Goal: Task Accomplishment & Management: Use online tool/utility

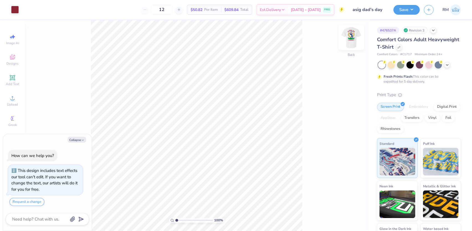
click at [349, 34] on img at bounding box center [351, 38] width 22 height 22
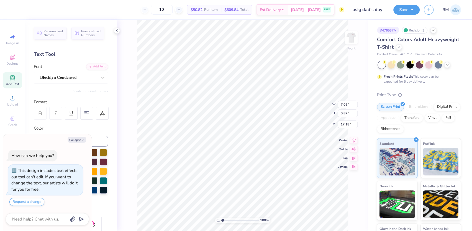
scroll to position [4, 2]
paste textarea "[GEOGRAPHIC_DATA], [GEOGRAPHIC_DATA]"
type textarea "x"
type textarea "[GEOGRAPHIC_DATA], [GEOGRAPHIC_DATA]"
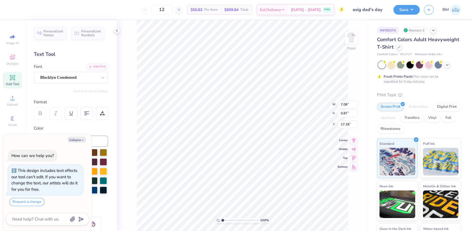
type textarea "x"
type textarea "E, [GEOGRAPHIC_DATA]"
type textarea "x"
type textarea "EE, [GEOGRAPHIC_DATA]"
type textarea "x"
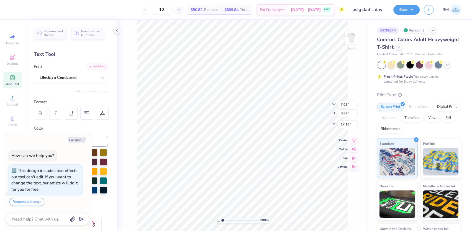
type textarea "EEA, [GEOGRAPHIC_DATA]"
type textarea "x"
type textarea "EEAS, [GEOGRAPHIC_DATA]"
type textarea "x"
type textarea "EEA, [GEOGRAPHIC_DATA]"
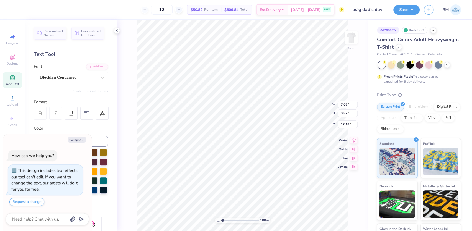
type textarea "x"
type textarea "EE, [GEOGRAPHIC_DATA]"
type textarea "x"
type textarea "E, [GEOGRAPHIC_DATA]"
type textarea "x"
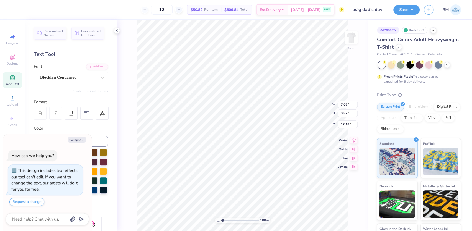
type textarea "EA, [GEOGRAPHIC_DATA]"
type textarea "x"
type textarea "EAS, [GEOGRAPHIC_DATA]"
type textarea "x"
type textarea "EAST, [GEOGRAPHIC_DATA]"
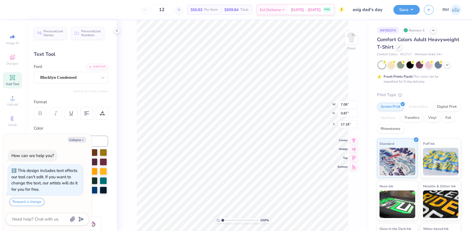
type textarea "x"
type textarea "EAST , [GEOGRAPHIC_DATA]"
type textarea "x"
type textarea "[GEOGRAPHIC_DATA], [GEOGRAPHIC_DATA]"
type textarea "x"
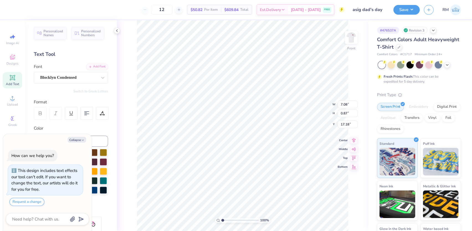
type textarea "[GEOGRAPHIC_DATA], [GEOGRAPHIC_DATA]"
type textarea "x"
type textarea "[GEOGRAPHIC_DATA], [GEOGRAPHIC_DATA]"
type textarea "x"
type textarea "EAST LANSUI, [GEOGRAPHIC_DATA]"
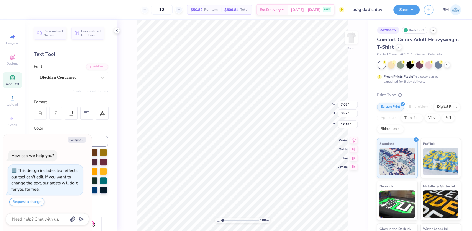
scroll to position [4, 2]
type textarea "x"
type textarea "EAST LANSUIN, [GEOGRAPHIC_DATA]"
type textarea "x"
type textarea "EAST LANSUI, [GEOGRAPHIC_DATA]"
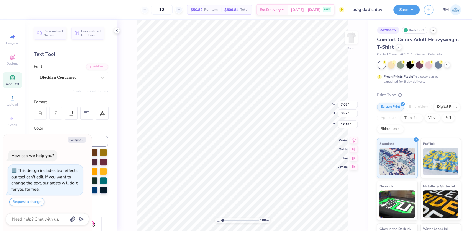
type textarea "x"
type textarea "[GEOGRAPHIC_DATA], [GEOGRAPHIC_DATA]"
type textarea "x"
type textarea "[GEOGRAPHIC_DATA], [GEOGRAPHIC_DATA]"
type textarea "x"
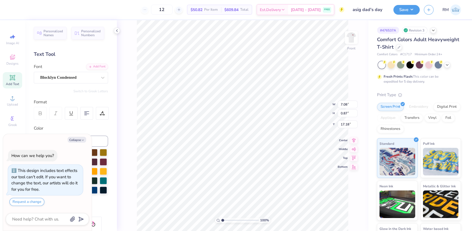
type textarea "[GEOGRAPHIC_DATA], [GEOGRAPHIC_DATA]"
type textarea "x"
type textarea "[GEOGRAPHIC_DATA], [GEOGRAPHIC_DATA]"
type textarea "x"
type textarea "[GEOGRAPHIC_DATA], [GEOGRAPHIC_DATA]"
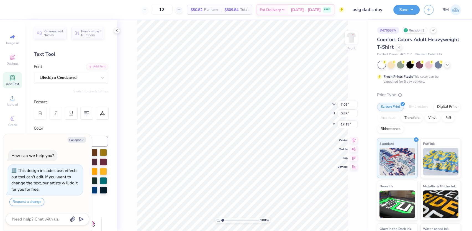
type textarea "x"
type textarea "[GEOGRAPHIC_DATA], M"
type textarea "x"
type textarea "[GEOGRAPHIC_DATA], [GEOGRAPHIC_DATA]"
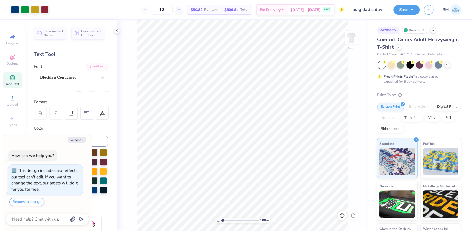
type textarea "x"
type input "1.89019881500322"
type textarea "x"
type input "1.89019881500322"
type textarea "x"
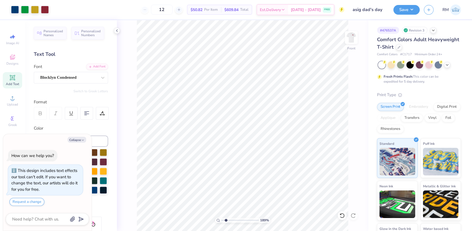
type input "1.89019881500322"
type textarea "x"
type input "1.89019881500322"
type textarea "x"
type input "1.89019881500322"
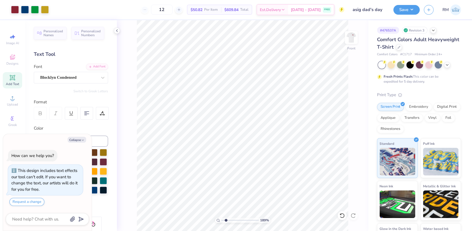
type textarea "x"
type input "1.89019881500322"
type textarea "x"
type input "1.89019881500322"
type textarea "x"
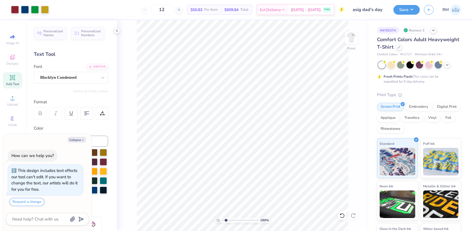
type input "1.89019881500322"
click at [307, 100] on div "189 % Front W 0.44 0.44 " H 0.34 0.34 " Y 5.10 5.10 " Center Middle Top Bottom" at bounding box center [242, 125] width 251 height 211
type textarea "x"
type input "1.89019881500322"
type textarea "x"
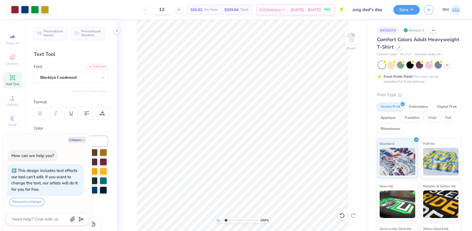
type input "1.89019881500322"
type textarea "x"
type input "1.89019881500322"
type textarea "x"
type input "1.89019881500322"
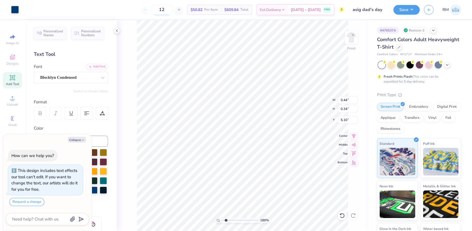
type input "5.54"
click at [341, 216] on icon at bounding box center [342, 216] width 6 height 6
type textarea "x"
type input "1.89019881500322"
type textarea "x"
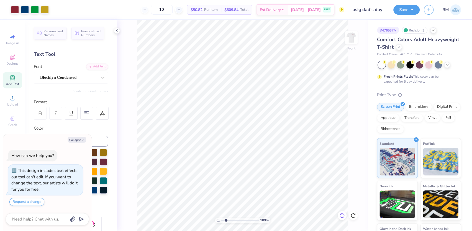
type input "1.89019881500322"
type textarea "x"
type input "1.89019881500322"
type textarea "x"
type input "1.89019881500322"
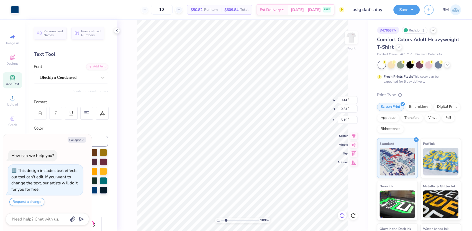
type input "0.88"
type textarea "x"
type input "1.89019881500322"
type textarea "x"
type input "1.89019881500322"
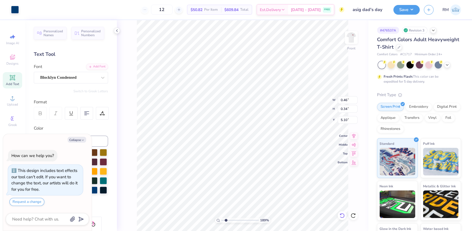
type textarea "x"
type input "1.89019881500322"
type input "0.93"
type input "0.36"
type input "5.09"
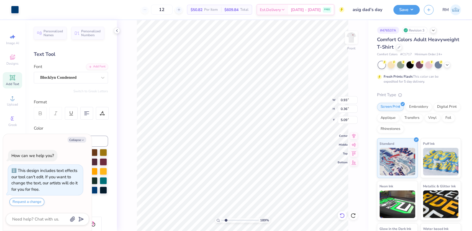
type textarea "x"
type input "1.89019881500322"
type textarea "x"
type input "1.89019881500322"
type textarea "x"
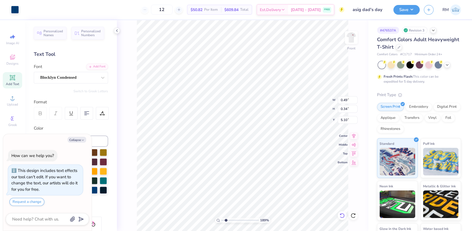
type input "1.89019881500322"
type input "0.98"
type input "0.36"
type input "5.09"
type textarea "x"
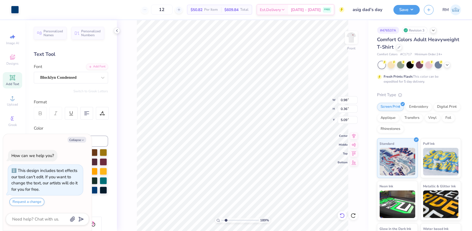
type input "1.89019881500322"
type textarea "x"
type input "1"
click at [232, 152] on li "Group" at bounding box center [244, 155] width 43 height 11
type textarea "x"
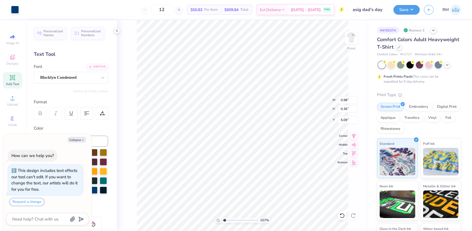
drag, startPoint x: 221, startPoint y: 221, endPoint x: 224, endPoint y: 219, distance: 3.8
type input "1.57"
click at [224, 220] on input "range" at bounding box center [239, 220] width 37 height 5
type textarea "x"
type input "3.99"
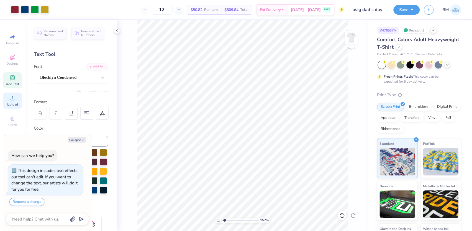
click at [15, 105] on span "Upload" at bounding box center [12, 104] width 11 height 4
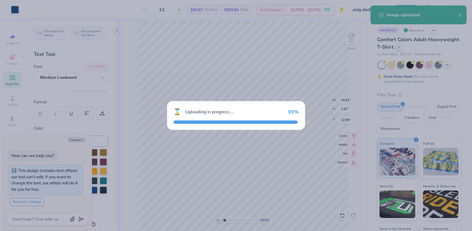
type textarea "x"
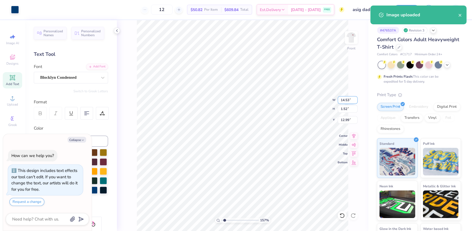
click at [343, 102] on input "14.53" at bounding box center [347, 100] width 20 height 8
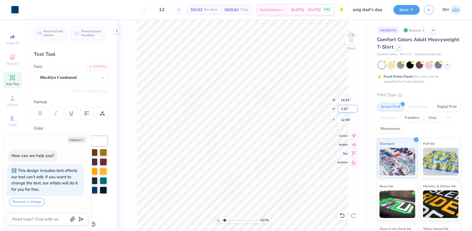
click at [352, 107] on input "1.52" at bounding box center [347, 109] width 20 height 8
click at [344, 108] on input "1.52" at bounding box center [347, 109] width 20 height 8
type input "0.36"
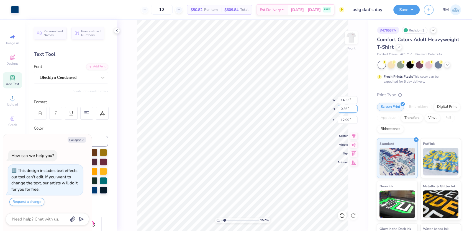
type textarea "x"
type input "3.44"
click at [346, 121] on input "13.57" at bounding box center [347, 120] width 20 height 8
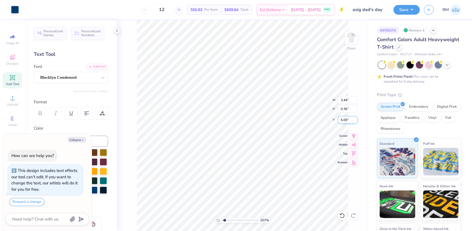
type input "5.09"
click at [355, 138] on icon at bounding box center [354, 135] width 8 height 7
type textarea "x"
type input "1"
click at [221, 220] on input "range" at bounding box center [239, 220] width 37 height 5
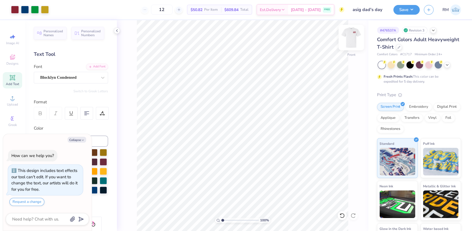
click at [351, 31] on img at bounding box center [351, 38] width 22 height 22
type textarea "x"
type textarea "D 2025"
type textarea "x"
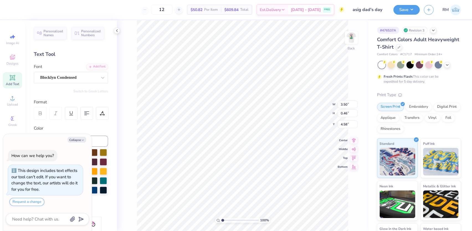
type textarea "DA 2025"
type textarea "x"
type textarea "DAD 2025"
type textarea "x"
type textarea "DAD' 2025"
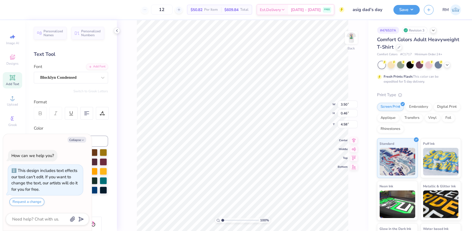
type textarea "x"
type textarea "DAD'S 2025"
type textarea "x"
type textarea "DAD'S 2025"
type textarea "x"
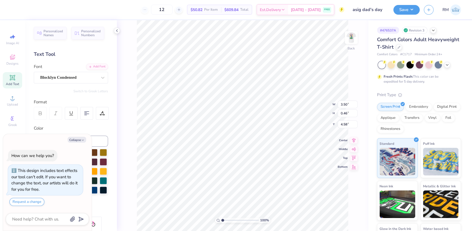
type textarea "DAD'S D 2025"
type textarea "x"
type textarea "DAD'S DA 2025"
type textarea "x"
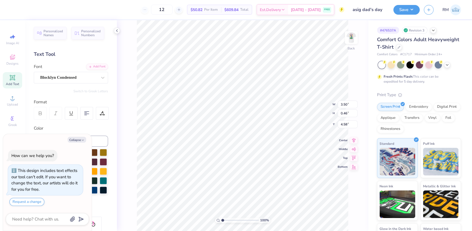
type textarea "DAD'S DAY 2025"
click at [289, 163] on li "Group" at bounding box center [297, 164] width 43 height 11
click at [347, 45] on img at bounding box center [351, 38] width 22 height 22
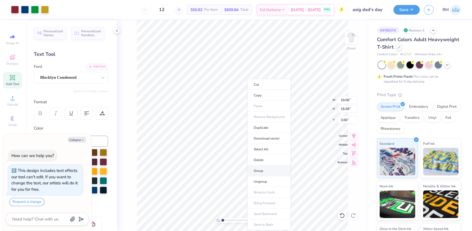
click at [260, 170] on li "Group" at bounding box center [268, 170] width 43 height 11
click at [409, 12] on button "Save" at bounding box center [406, 9] width 26 height 10
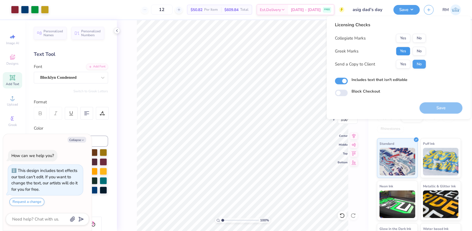
click at [406, 48] on button "Yes" at bounding box center [402, 51] width 14 height 9
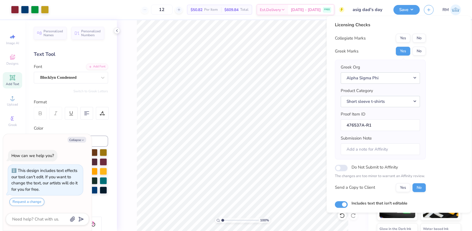
click at [416, 35] on button "No" at bounding box center [418, 38] width 13 height 9
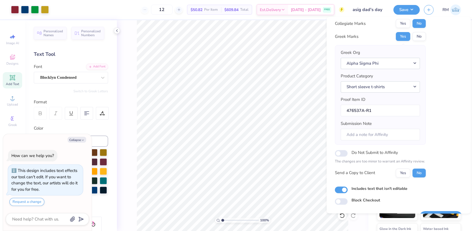
scroll to position [30, 0]
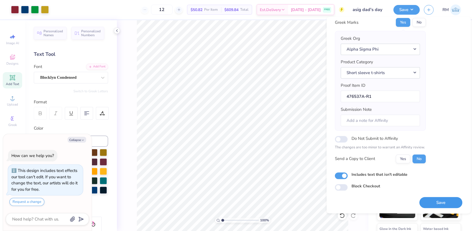
click at [432, 205] on button "Save" at bounding box center [440, 202] width 43 height 11
type textarea "x"
